Goal: Task Accomplishment & Management: Use online tool/utility

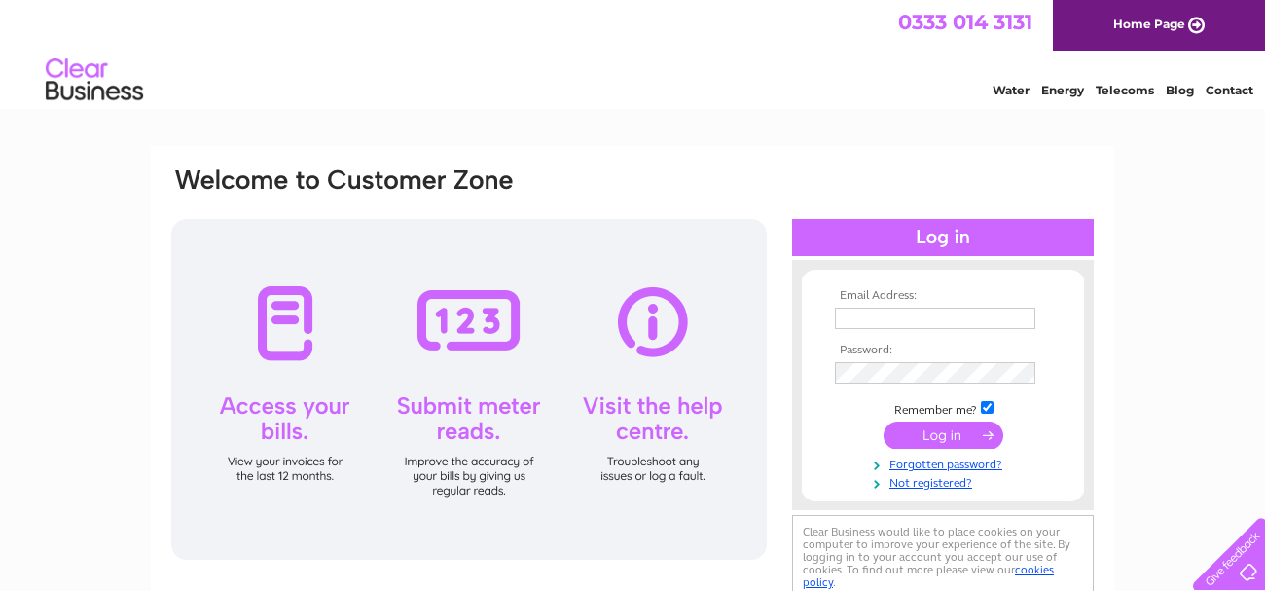
type input "keithstudd@hotmail.co.uk"
click at [955, 435] on input "submit" at bounding box center [943, 434] width 120 height 27
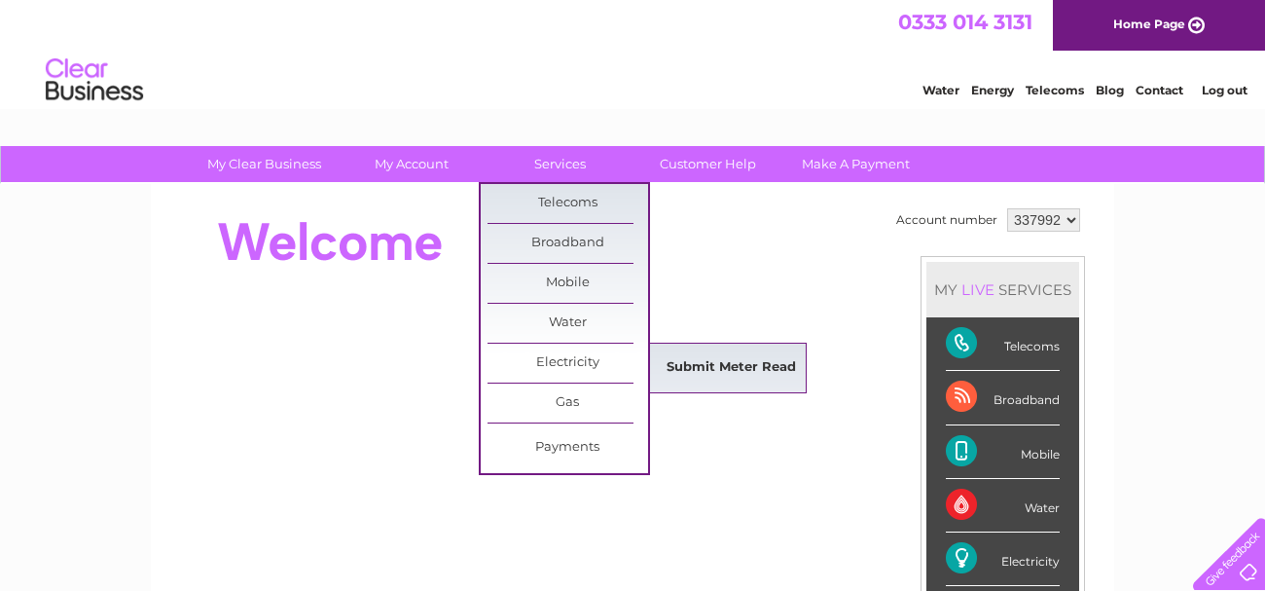
click at [699, 361] on link "Submit Meter Read" at bounding box center [731, 367] width 161 height 39
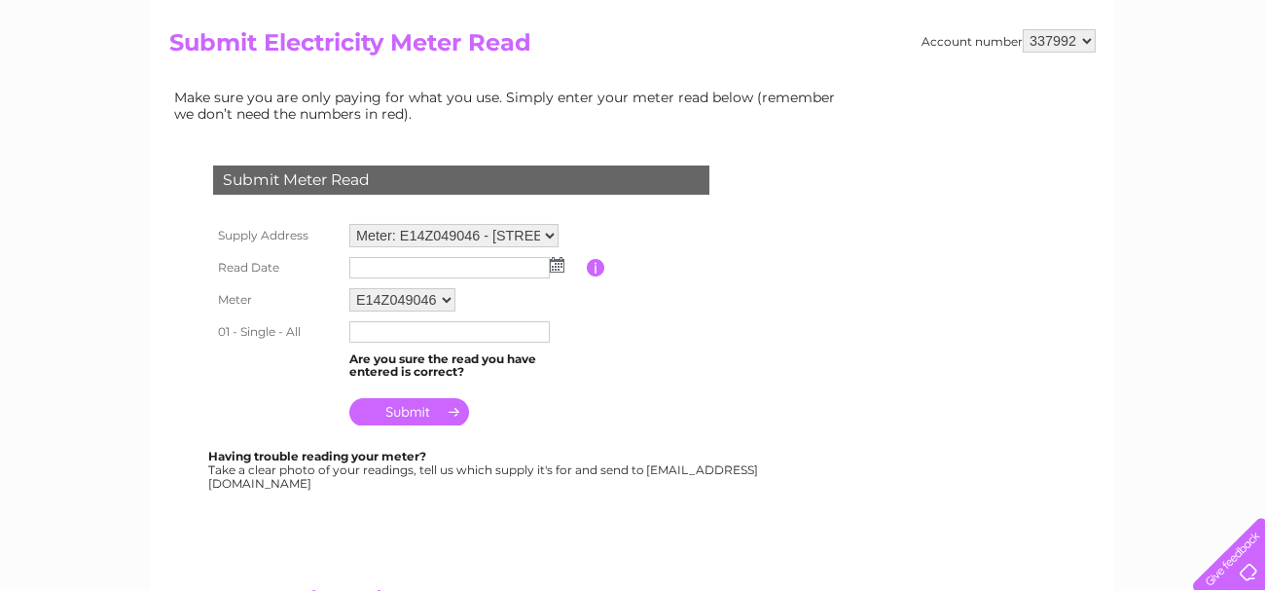
scroll to position [195, 0]
click at [550, 233] on select "Meter: E14Z049046 - Capel Hill Farm, Harty Ferry Road, Eastchurch, Sheerness, M…" at bounding box center [453, 235] width 209 height 25
select select "134703"
click at [349, 223] on select "Meter: E14Z049046 - Capel Hill Farm, Harty Ferry Road, Eastchurch, Sheerness, M…" at bounding box center [453, 235] width 209 height 25
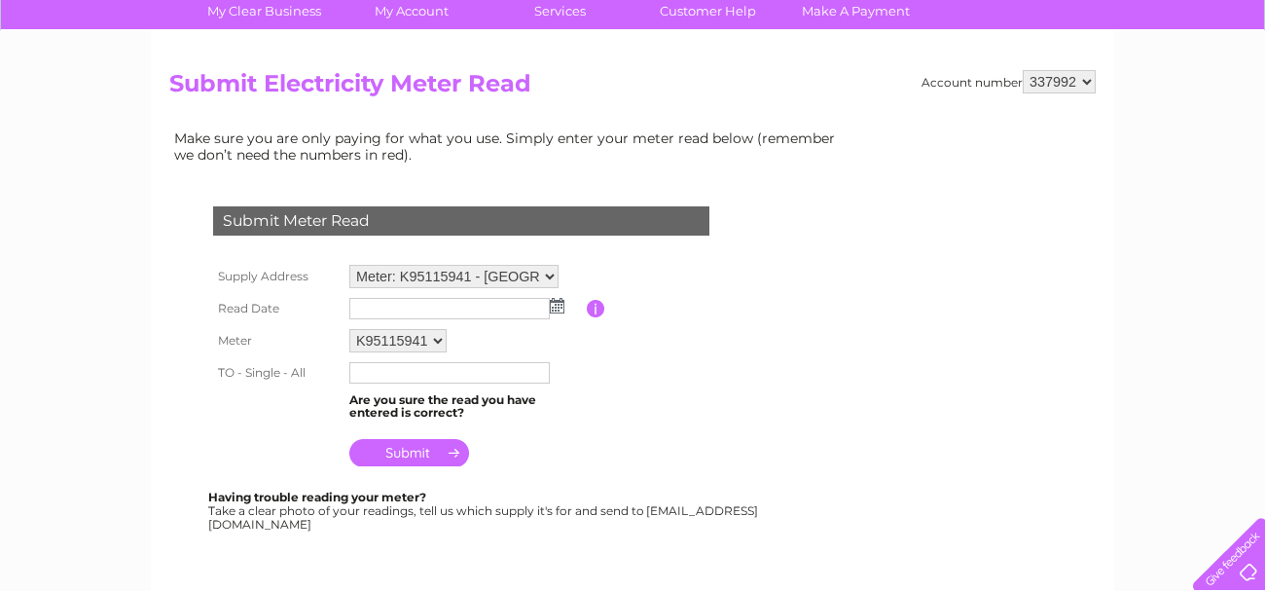
scroll to position [195, 0]
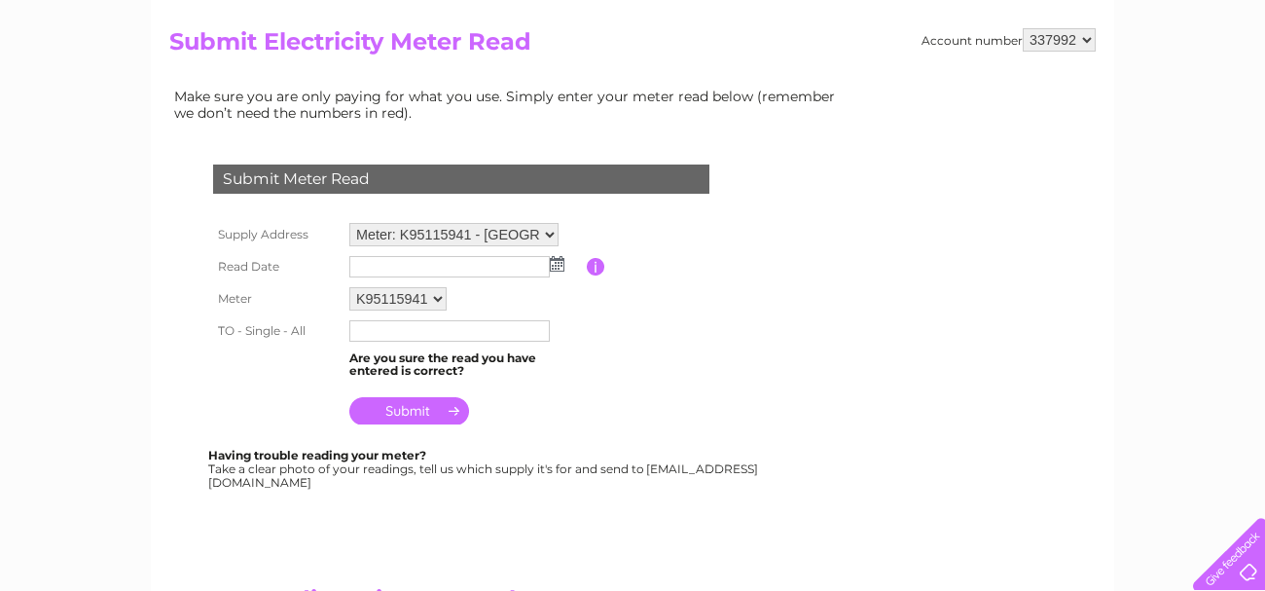
click at [555, 263] on img at bounding box center [557, 264] width 15 height 16
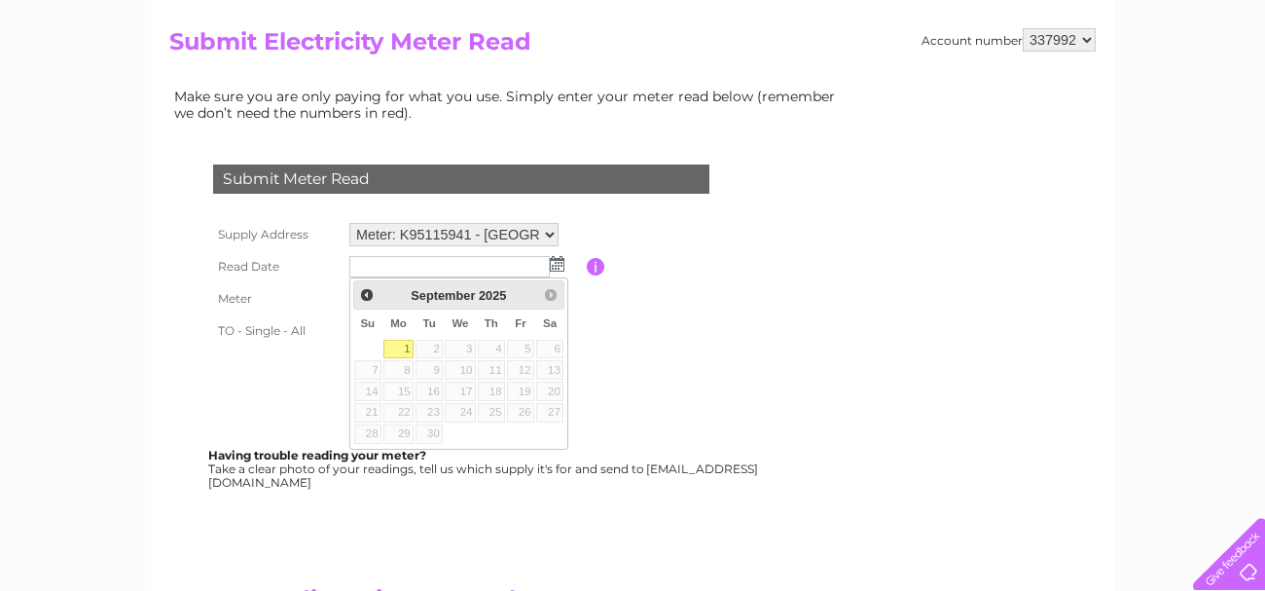
click at [405, 349] on link "1" at bounding box center [398, 349] width 30 height 19
type input "2025/09/01"
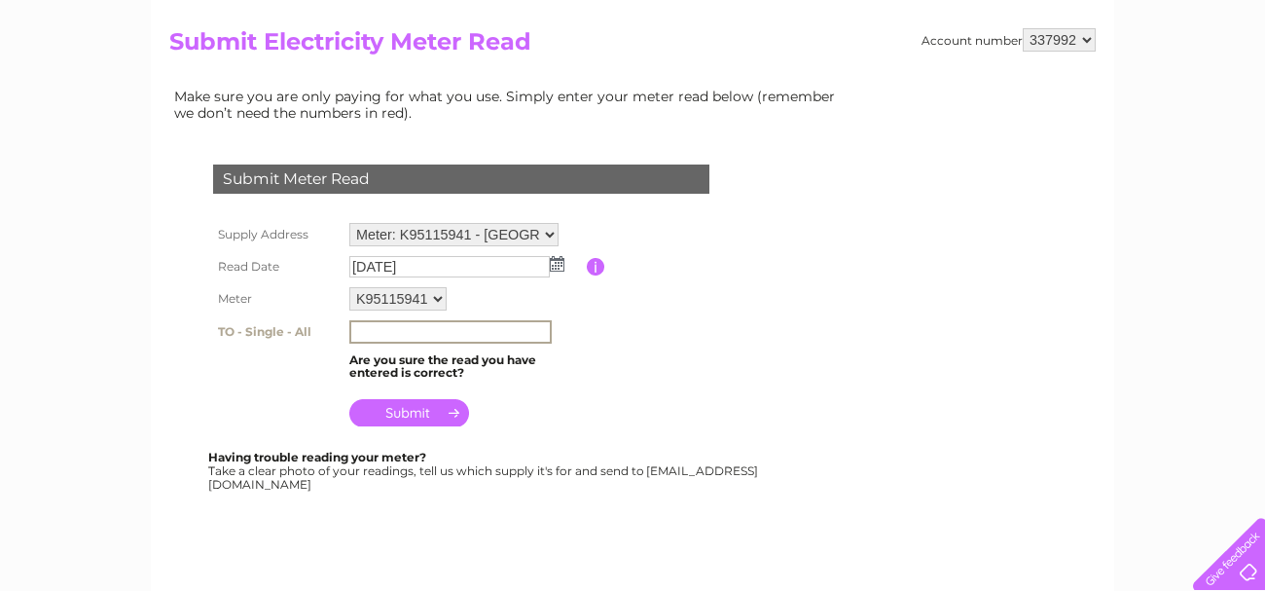
click at [372, 326] on input "text" at bounding box center [450, 331] width 202 height 23
type input "90862"
click at [402, 414] on input "submit" at bounding box center [409, 410] width 120 height 27
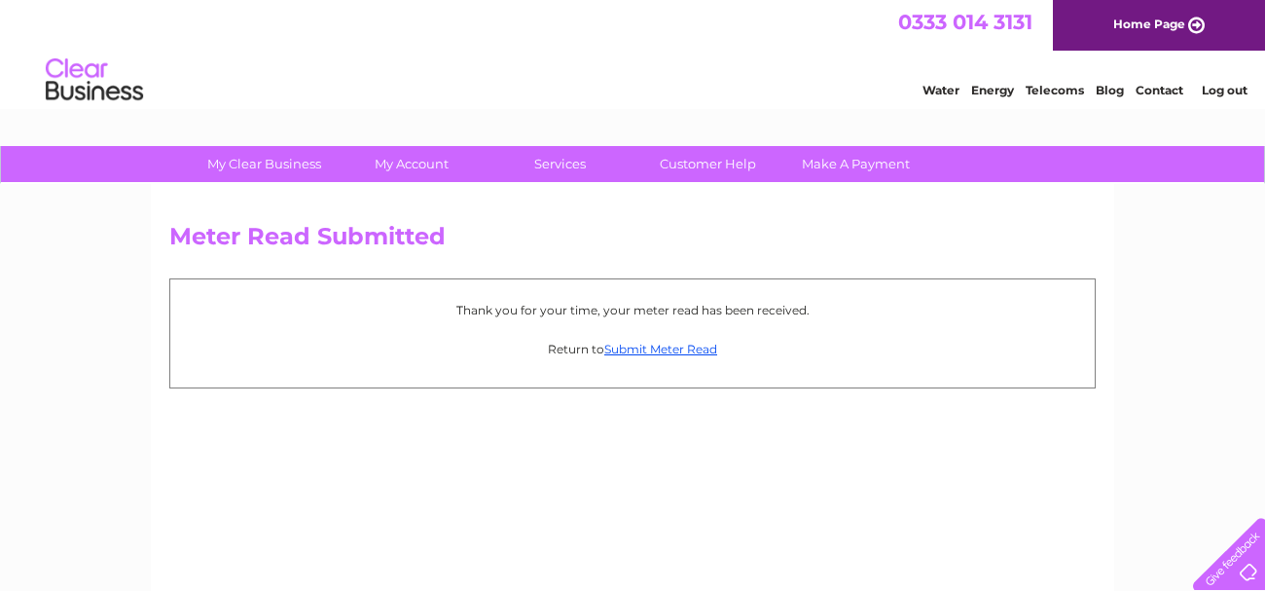
click at [1220, 90] on link "Log out" at bounding box center [1225, 90] width 46 height 15
